Goal: Obtain resource: Download file/media

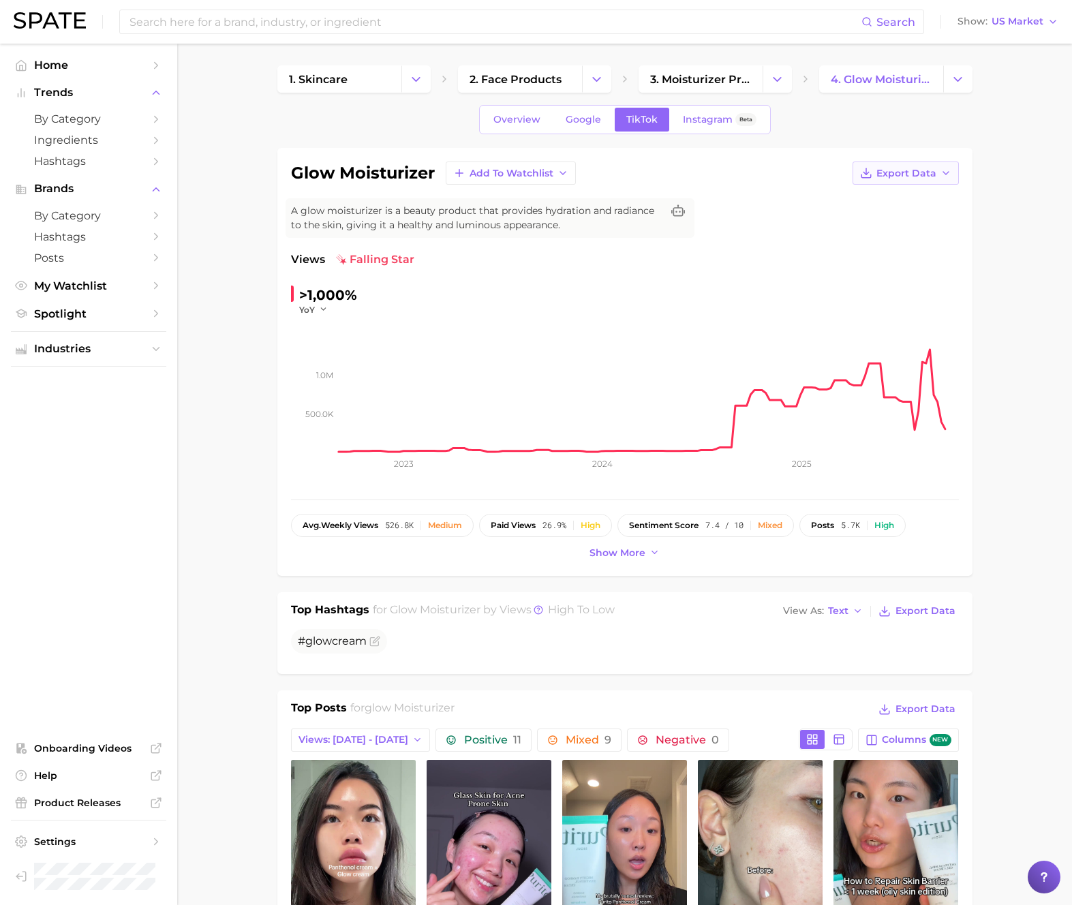
click at [918, 176] on span "Export Data" at bounding box center [906, 174] width 60 height 12
click at [912, 219] on span "Time Series Image" at bounding box center [877, 223] width 91 height 12
click at [921, 170] on span "Export Data" at bounding box center [906, 174] width 60 height 12
click at [867, 218] on span "Time Series Image" at bounding box center [877, 223] width 91 height 12
click at [875, 176] on button "Export Data" at bounding box center [905, 172] width 106 height 23
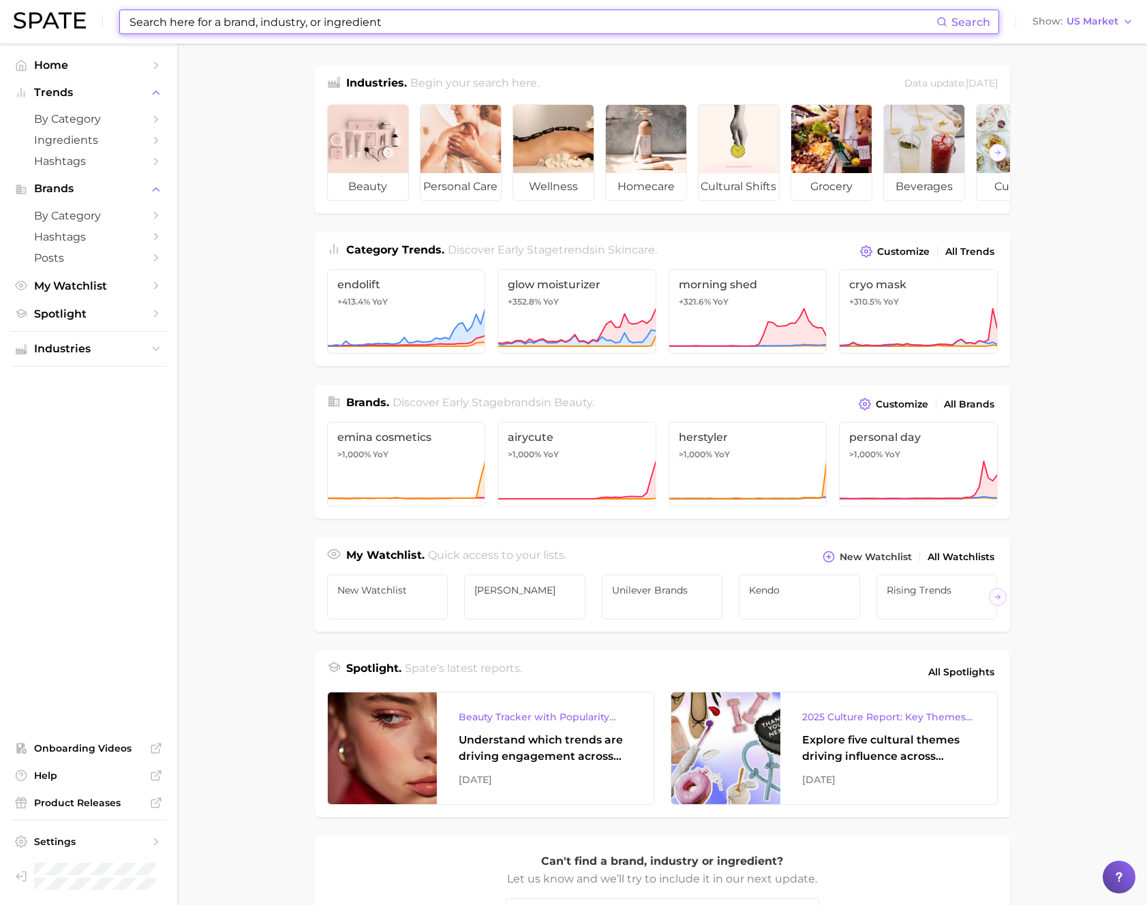
click at [168, 16] on input at bounding box center [532, 21] width 808 height 23
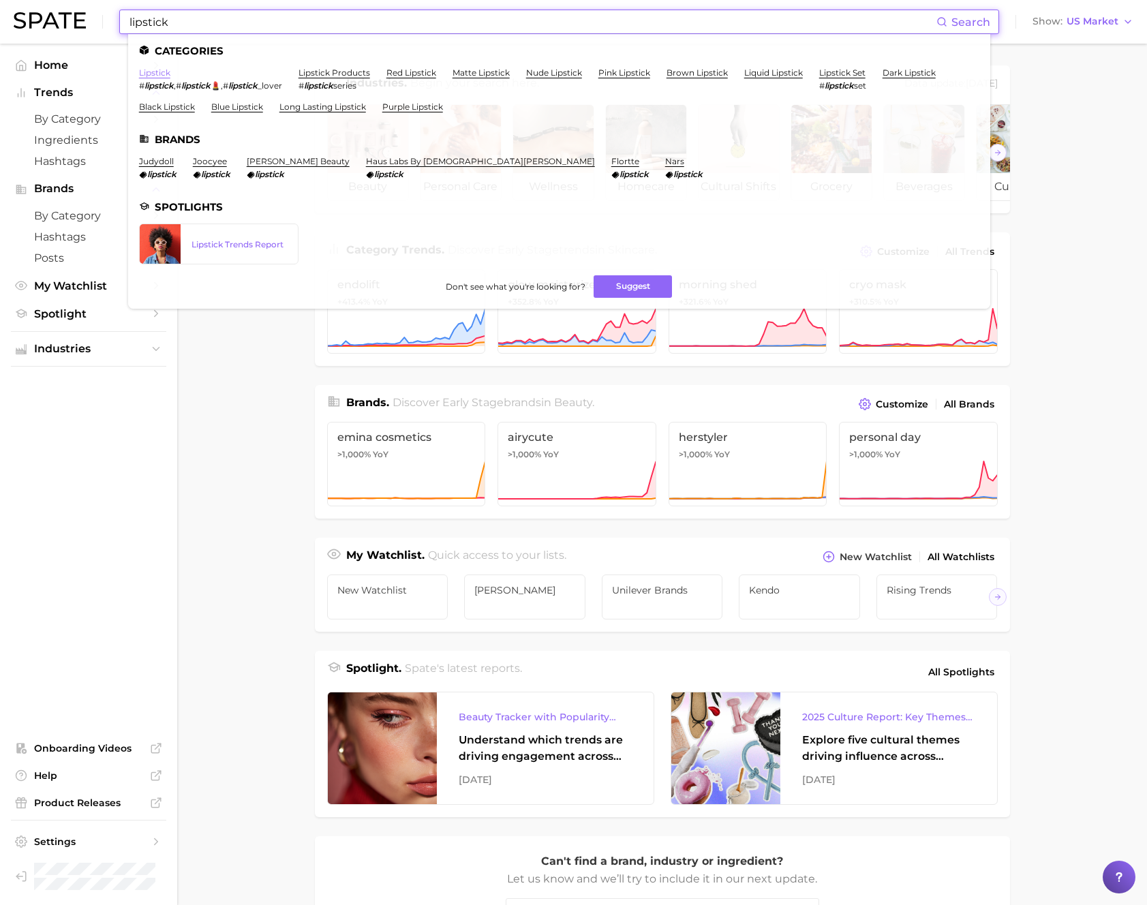
type input "lipstick"
click at [154, 70] on link "lipstick" at bounding box center [154, 72] width 31 height 10
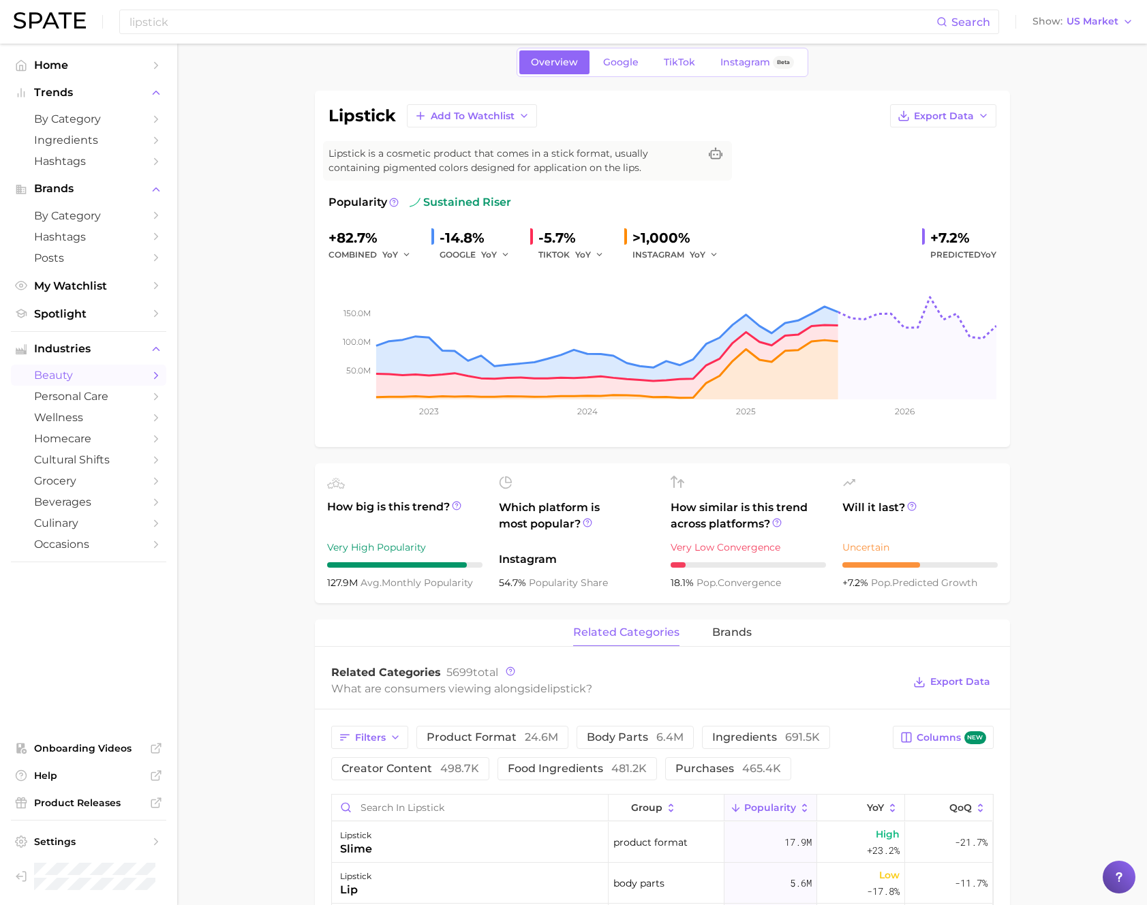
scroll to position [161, 0]
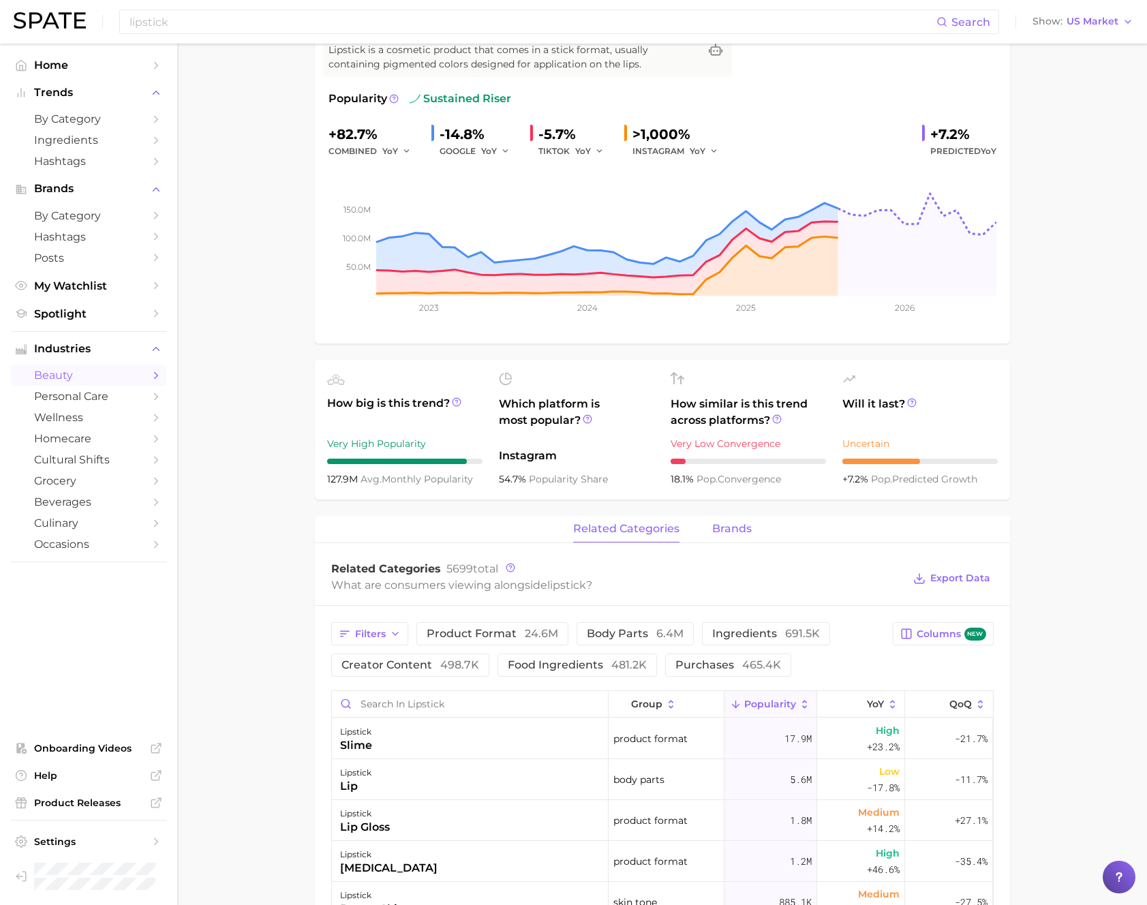
click at [736, 526] on span "brands" at bounding box center [732, 529] width 40 height 12
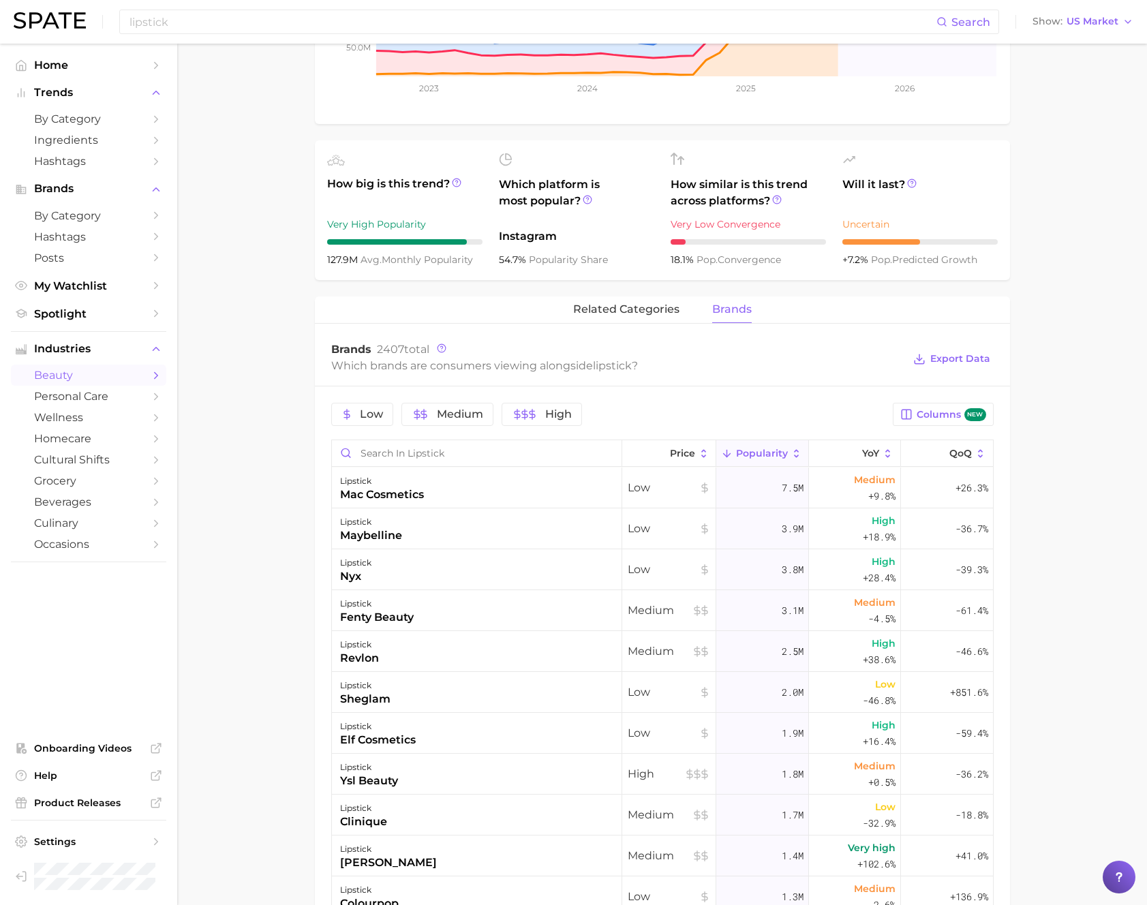
scroll to position [619, 0]
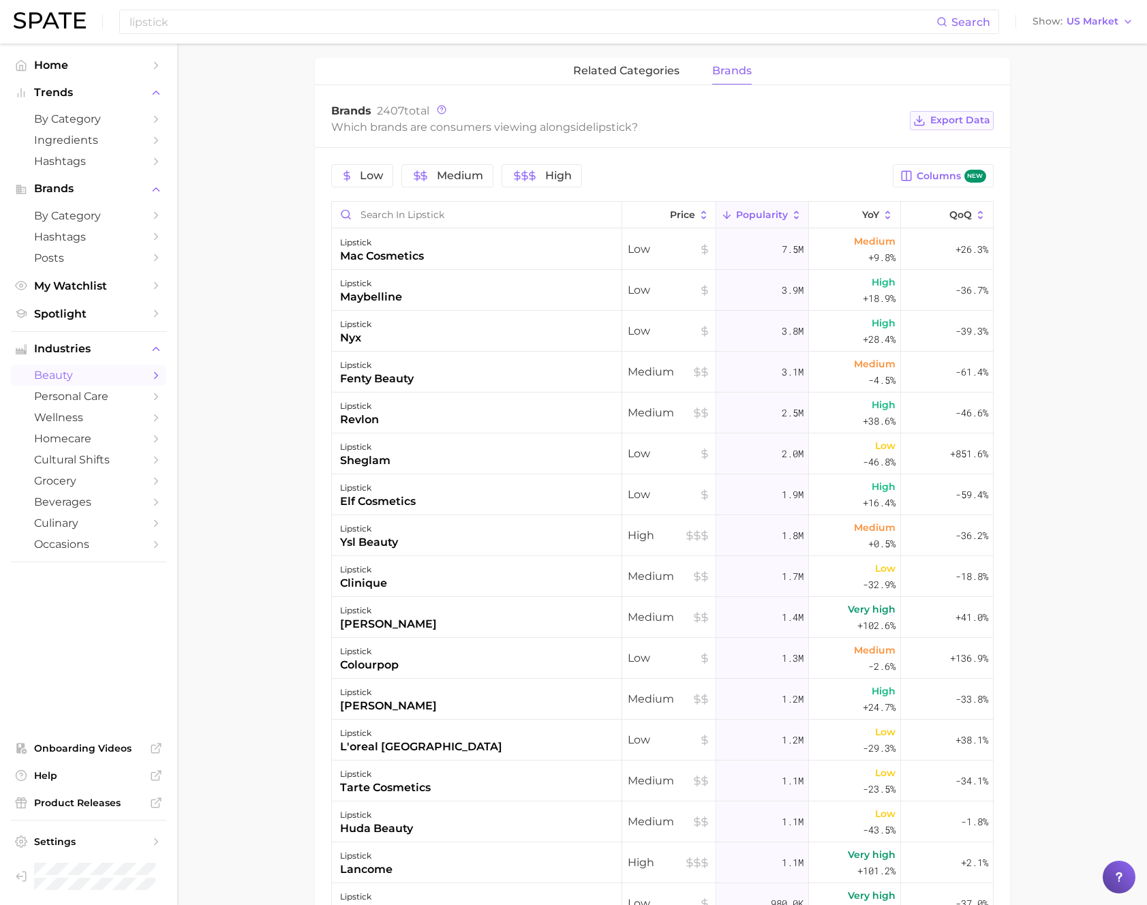
click at [940, 125] on span "Export Data" at bounding box center [960, 120] width 60 height 12
click at [320, 142] on div "Brands 2407 total Which brands are consumers viewing alongside lipstick ? Expor…" at bounding box center [662, 120] width 695 height 55
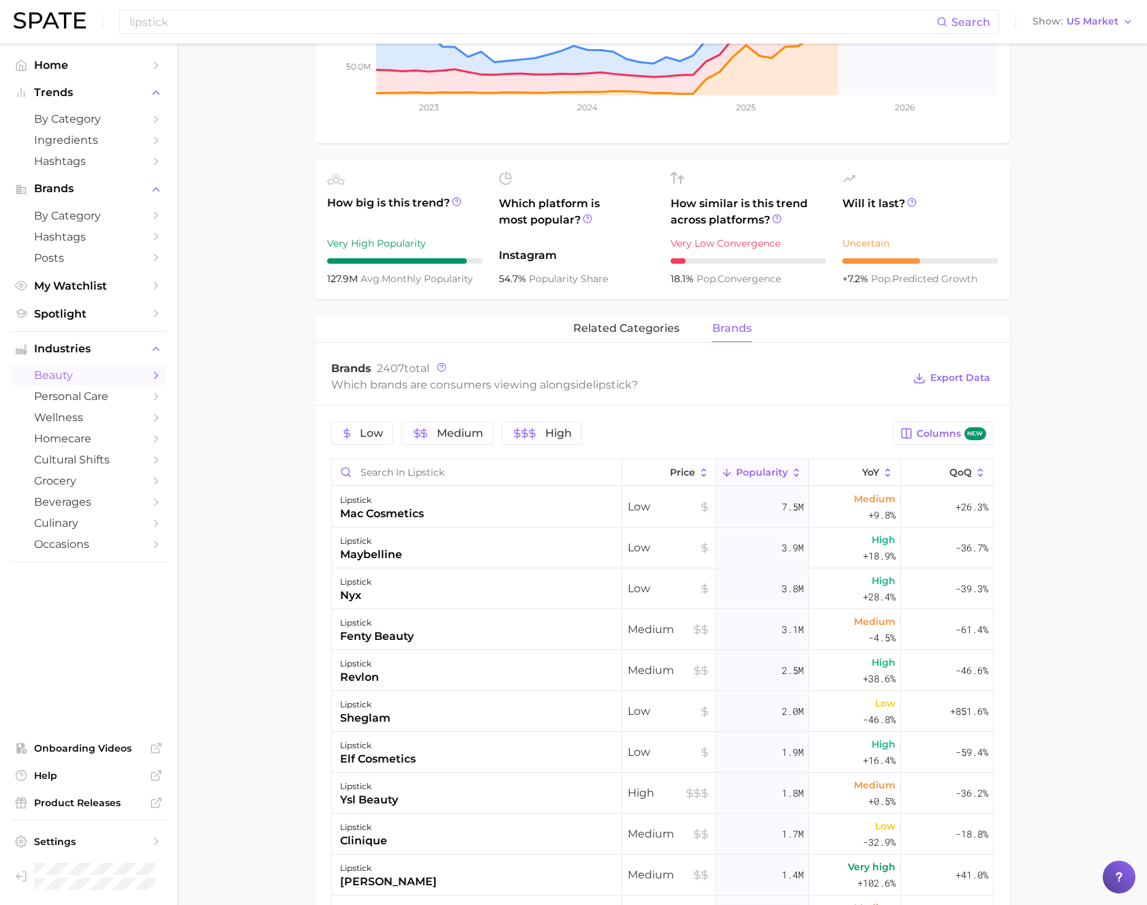
scroll to position [0, 0]
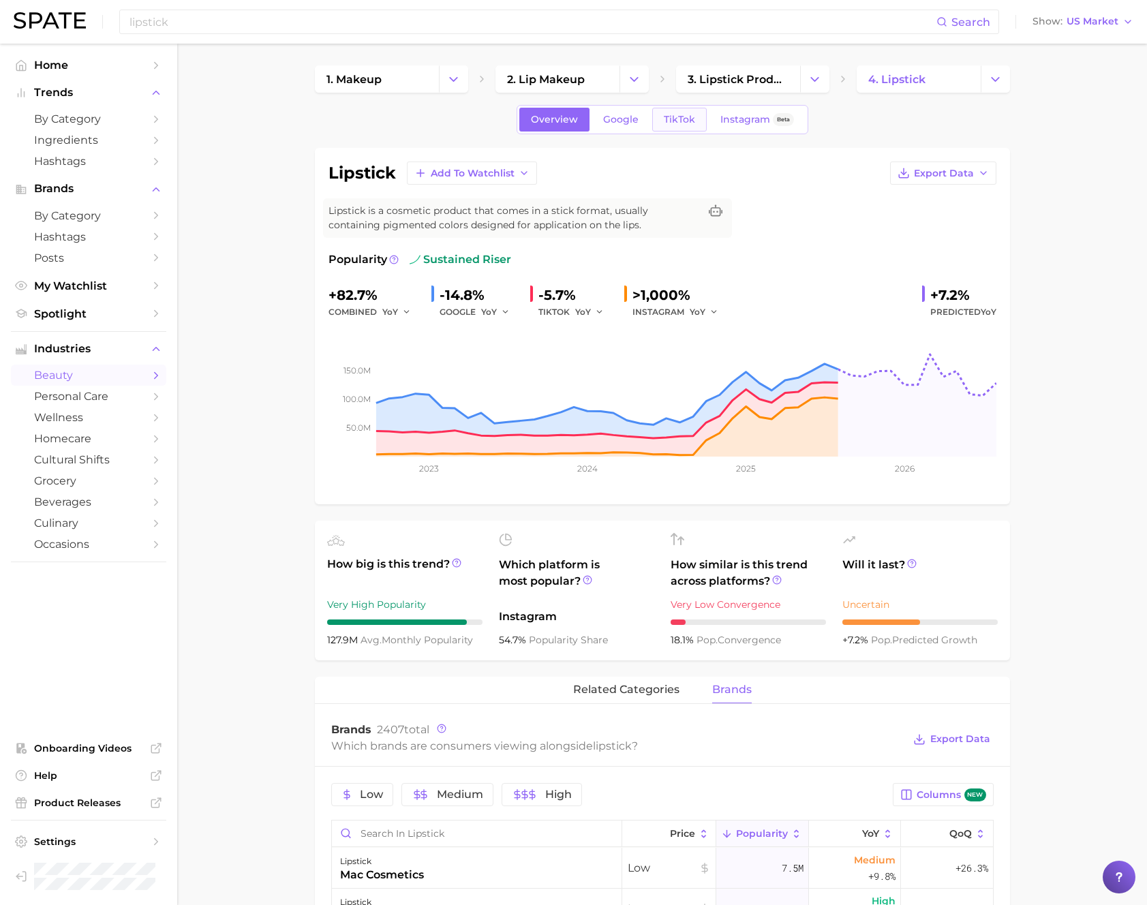
click at [682, 123] on span "TikTok" at bounding box center [679, 120] width 31 height 12
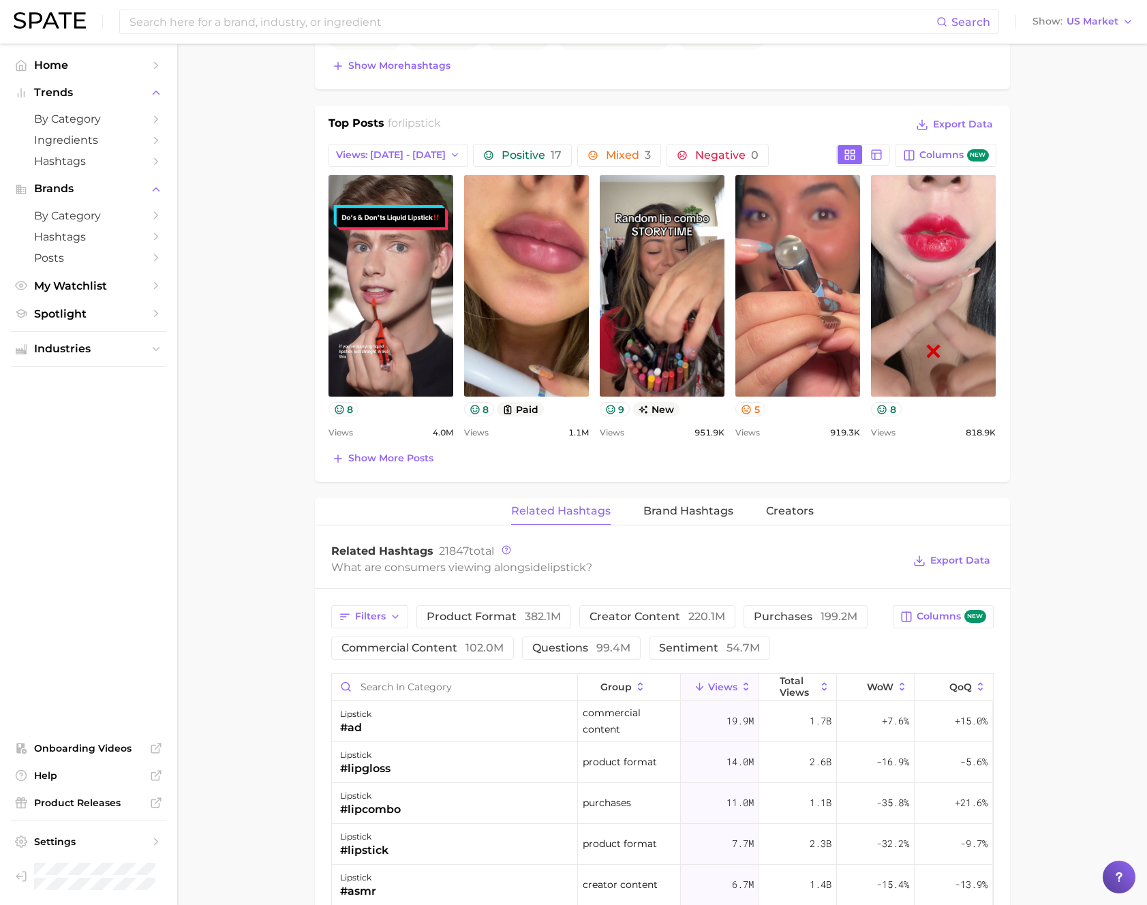
scroll to position [645, 0]
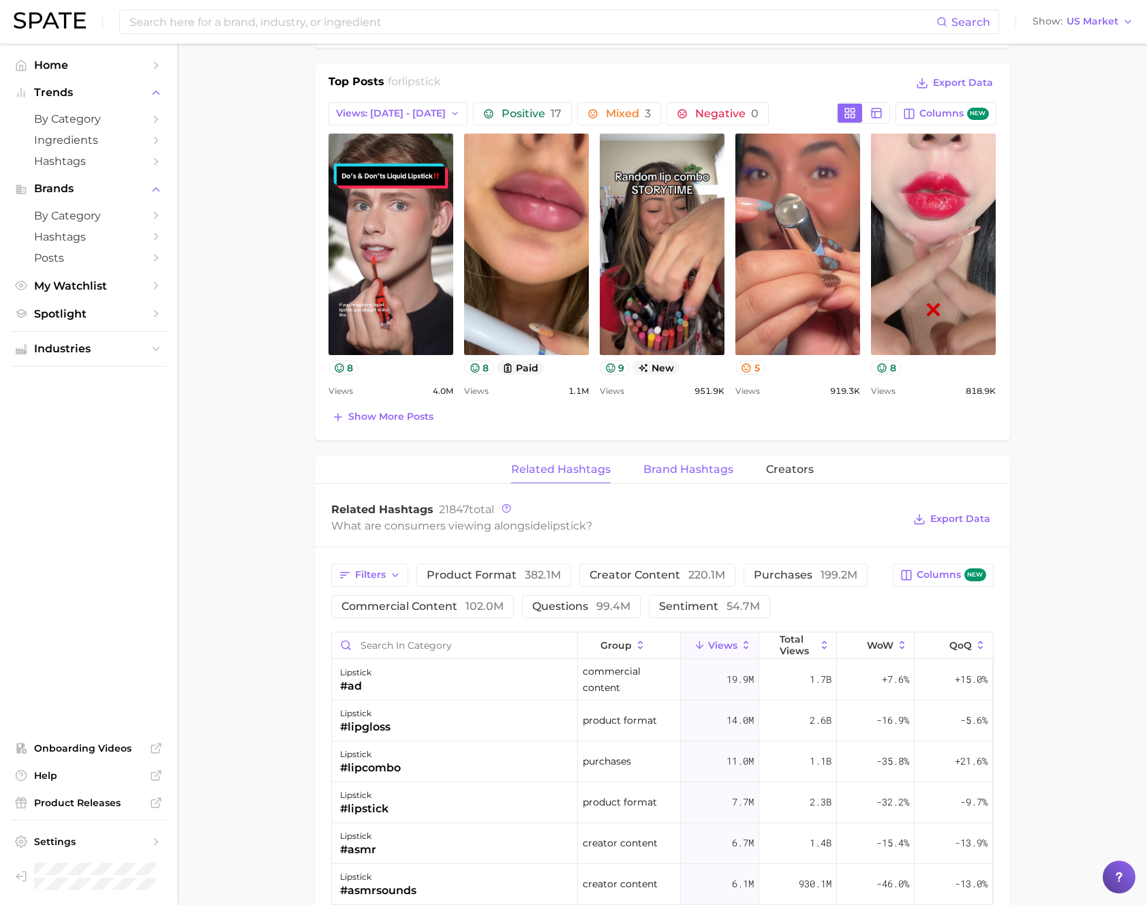
click at [672, 471] on span "Brand Hashtags" at bounding box center [688, 469] width 90 height 12
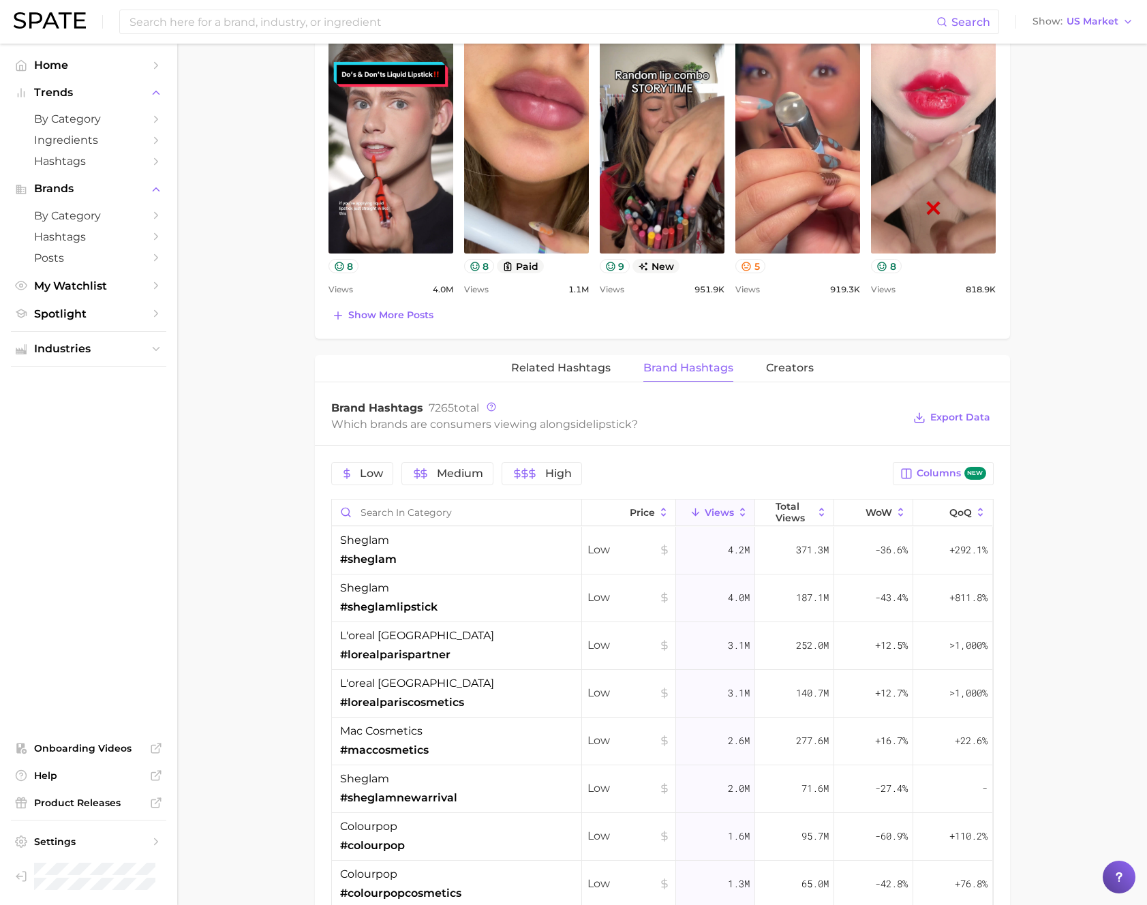
scroll to position [873, 0]
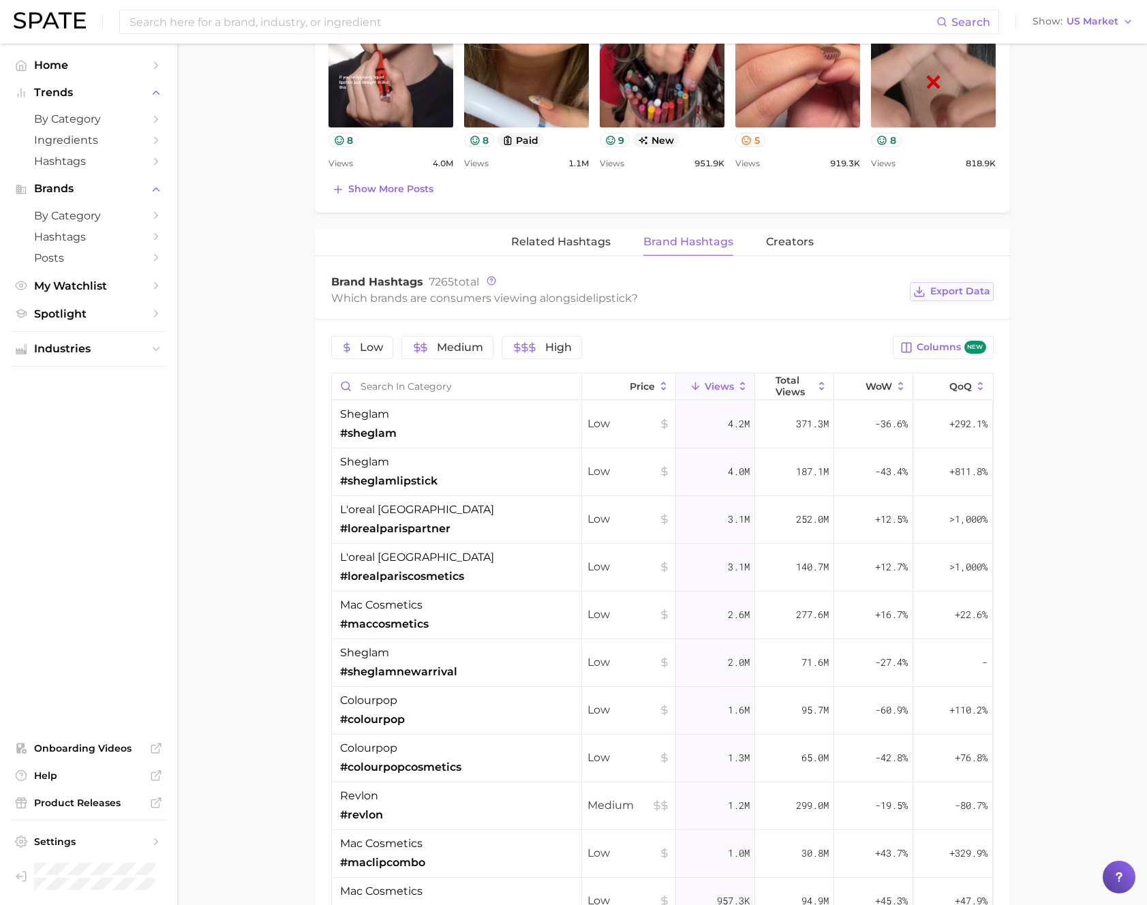
click at [957, 296] on span "Export Data" at bounding box center [960, 292] width 60 height 12
